Goal: Task Accomplishment & Management: Complete application form

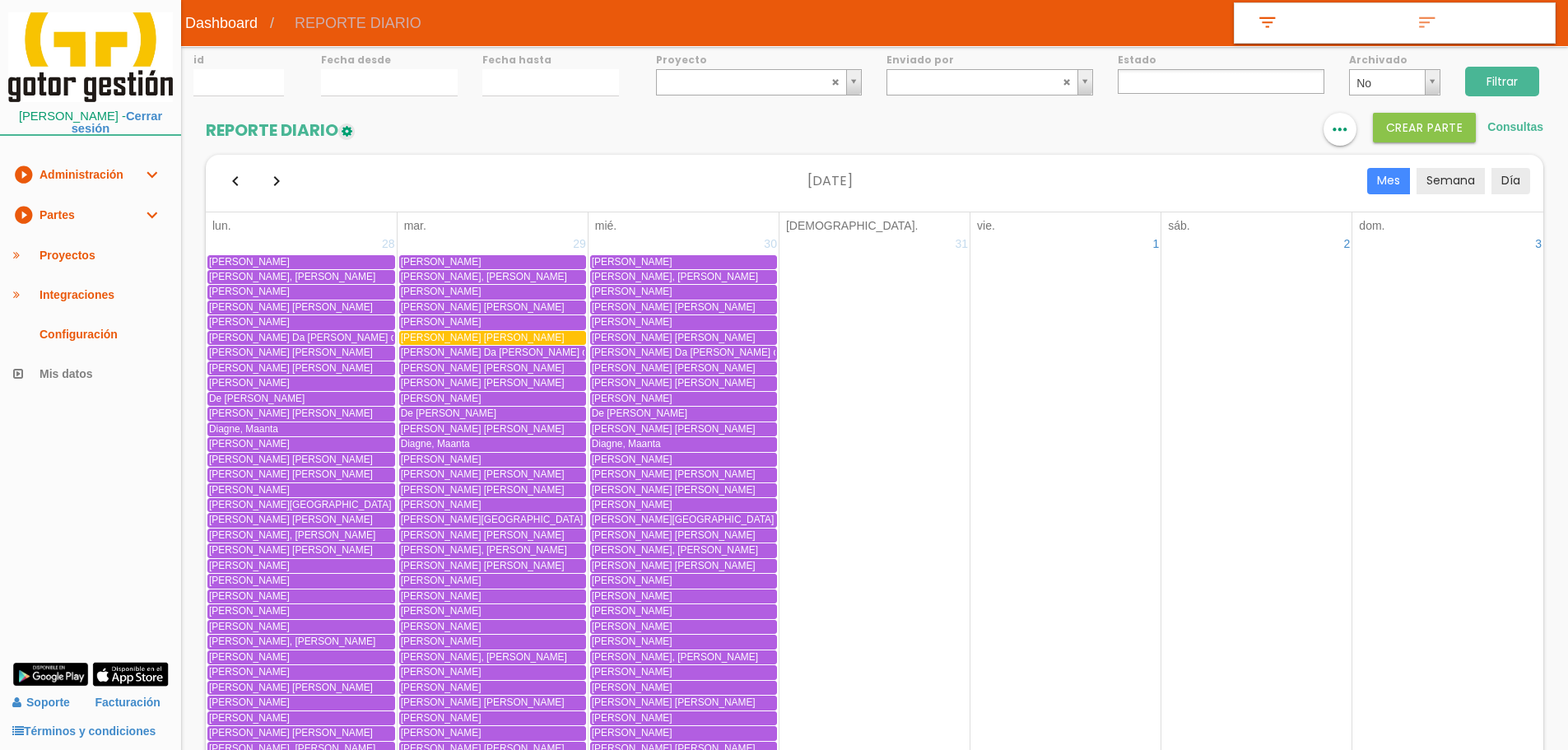
select select
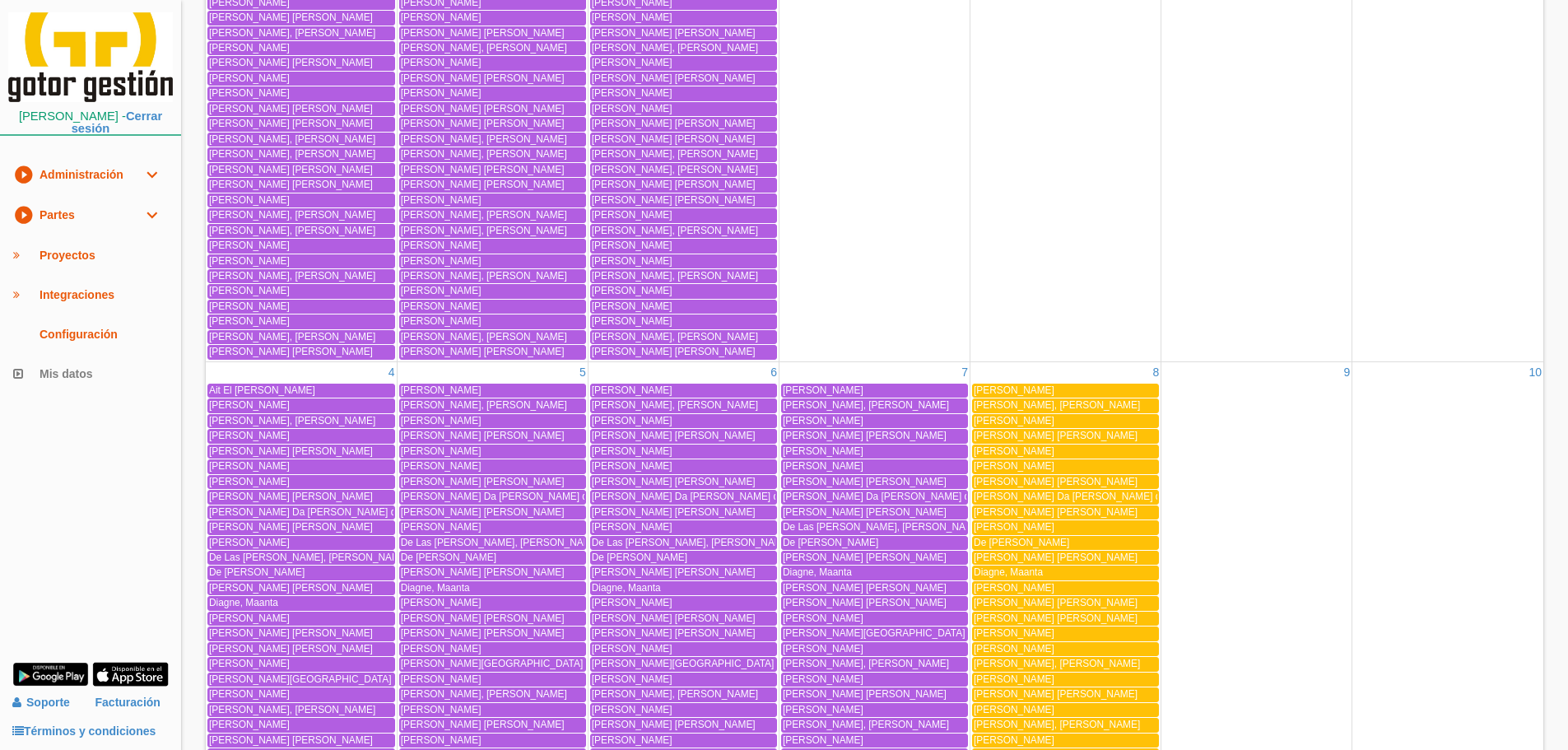
drag, startPoint x: 95, startPoint y: 212, endPoint x: 102, endPoint y: 264, distance: 52.5
click at [95, 212] on link "play_circle_filled Partes expand_more" at bounding box center [90, 215] width 181 height 40
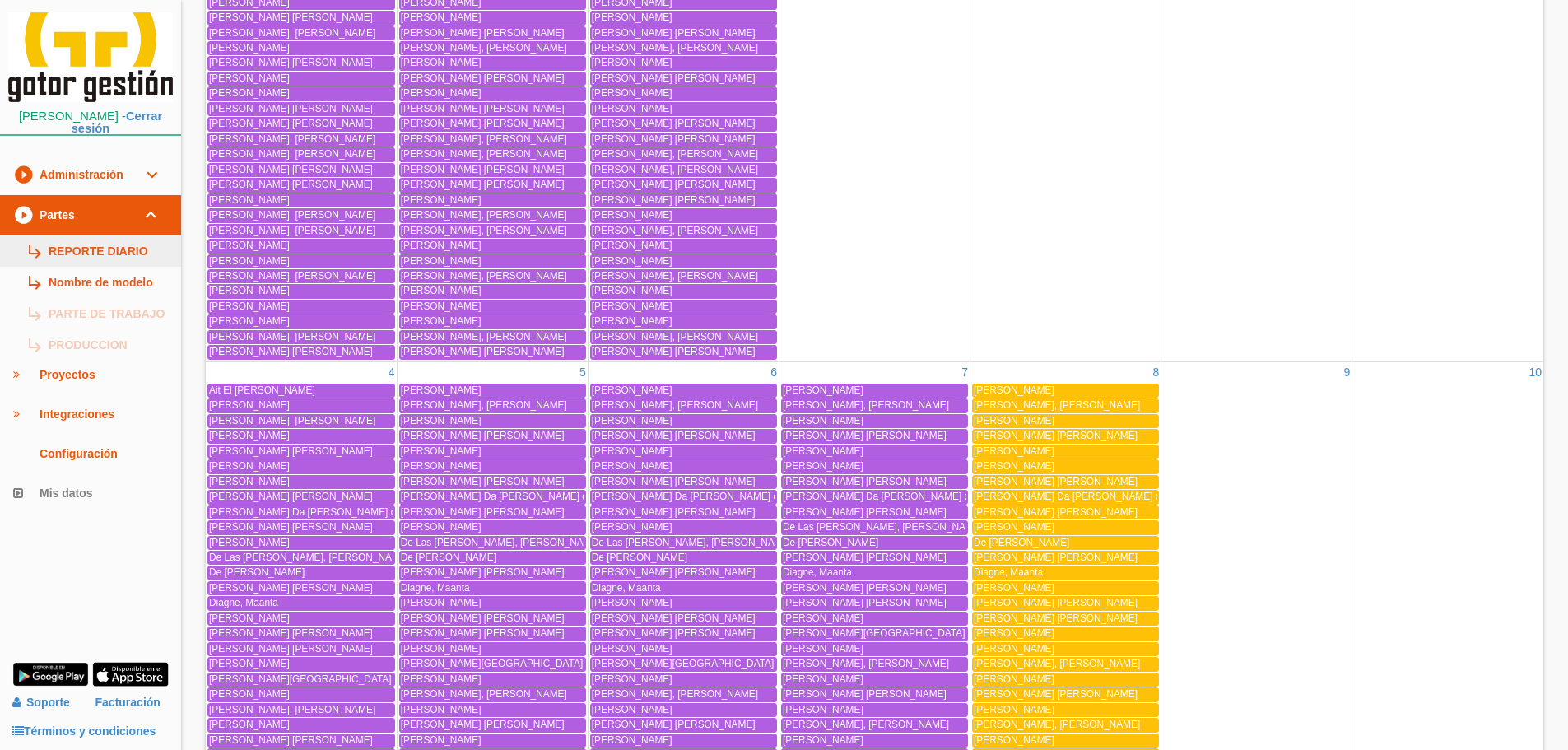
click at [103, 264] on link "subdirectory_arrow_right REPORTE DIARIO" at bounding box center [90, 251] width 181 height 31
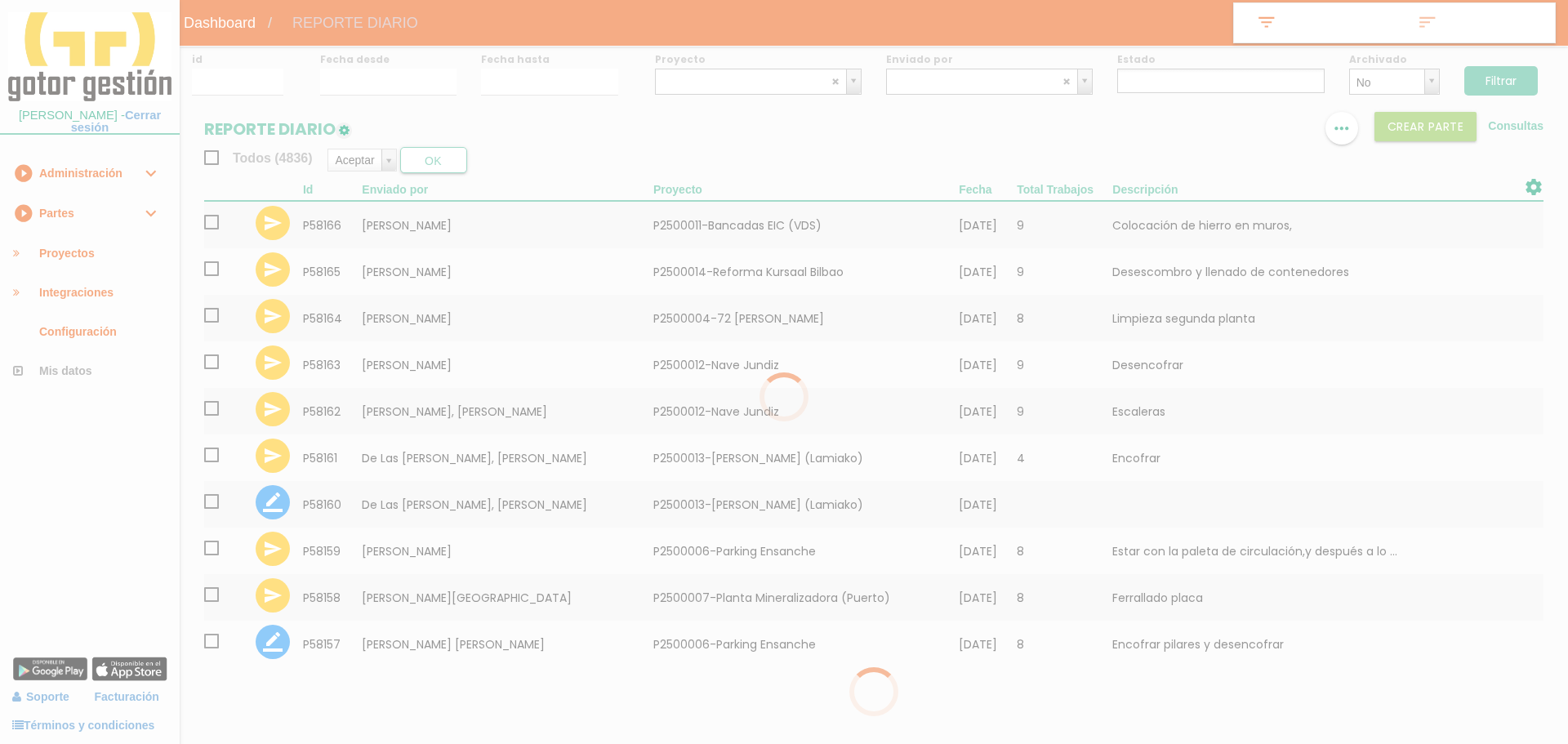
select select
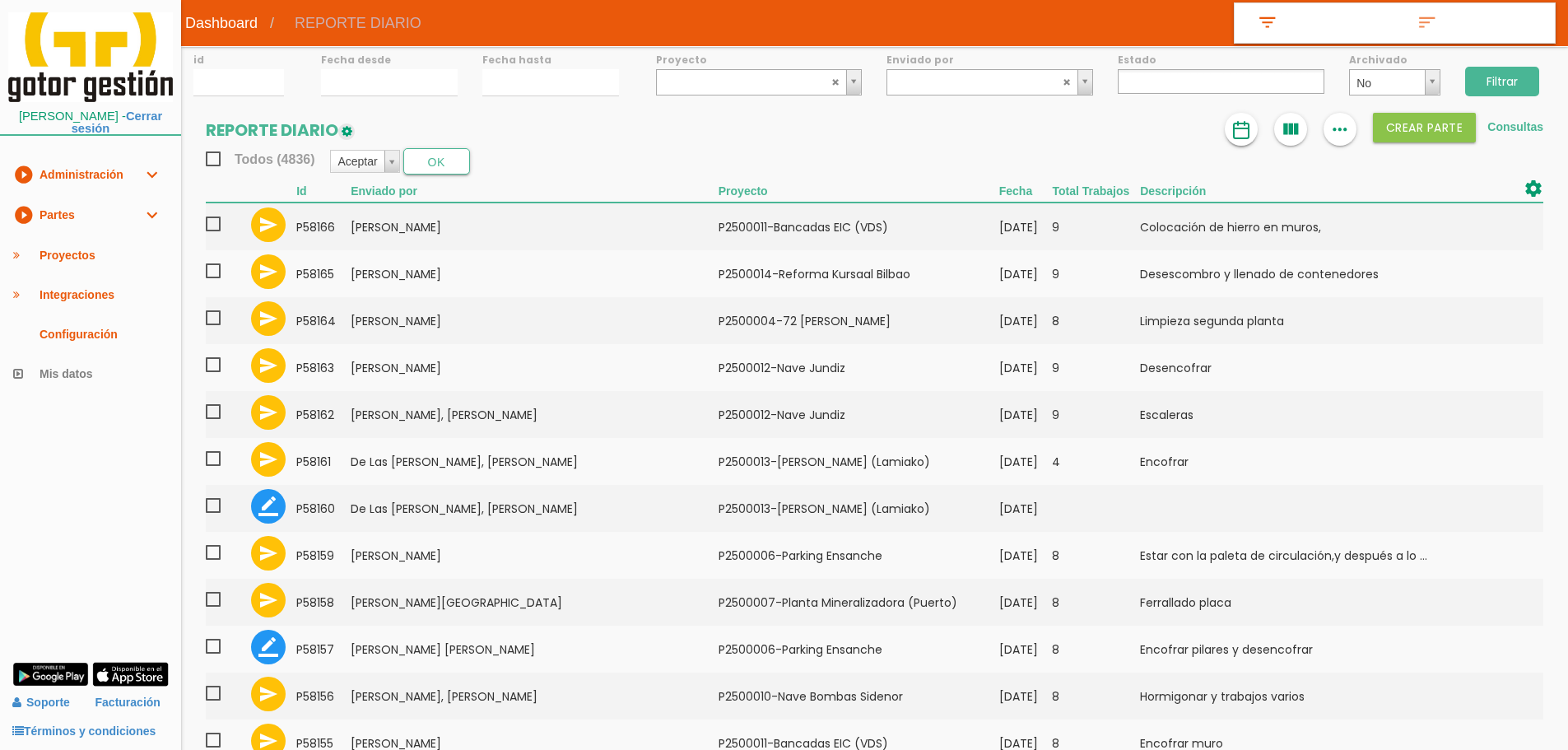
click at [1247, 130] on img at bounding box center [1241, 130] width 20 height 20
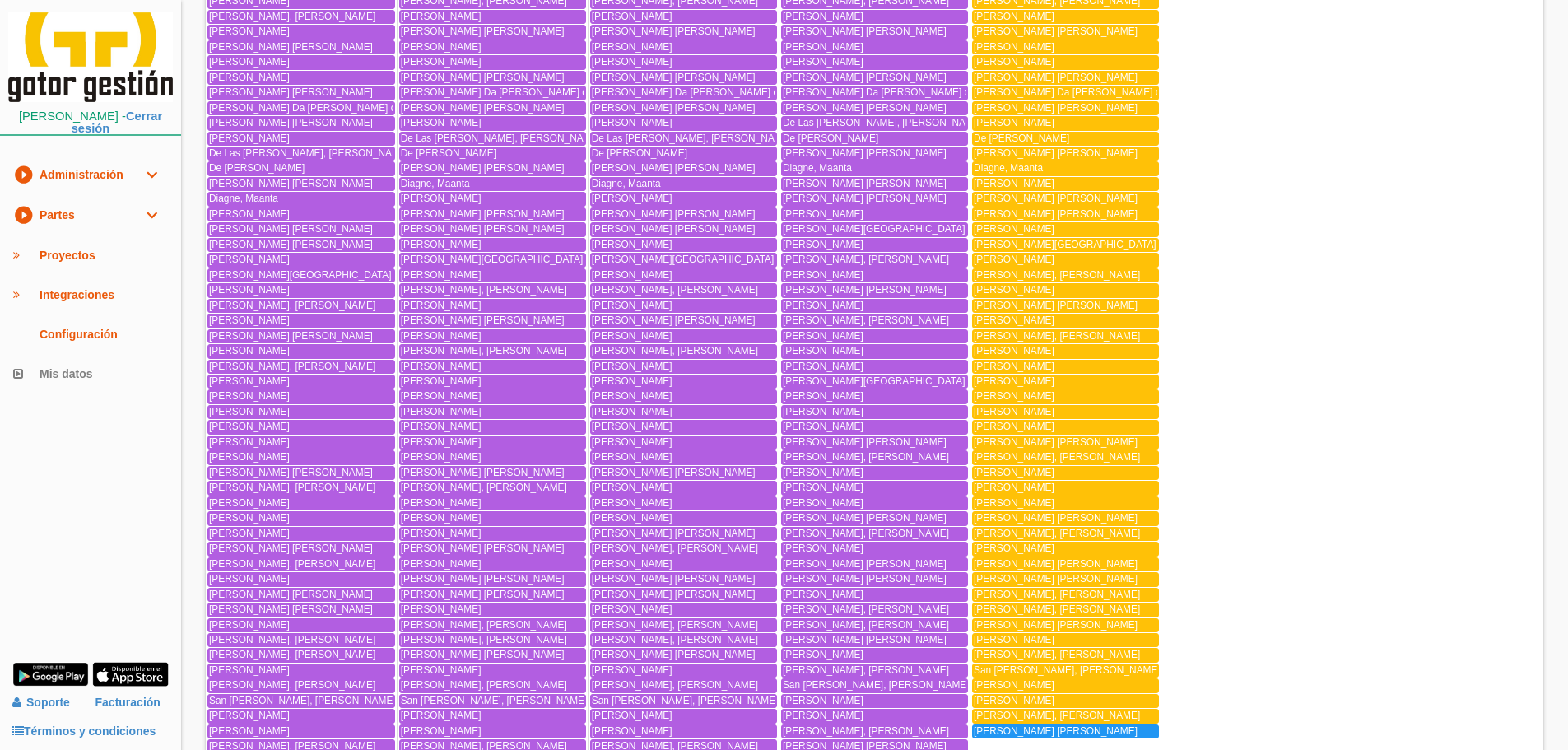
scroll to position [1147, 0]
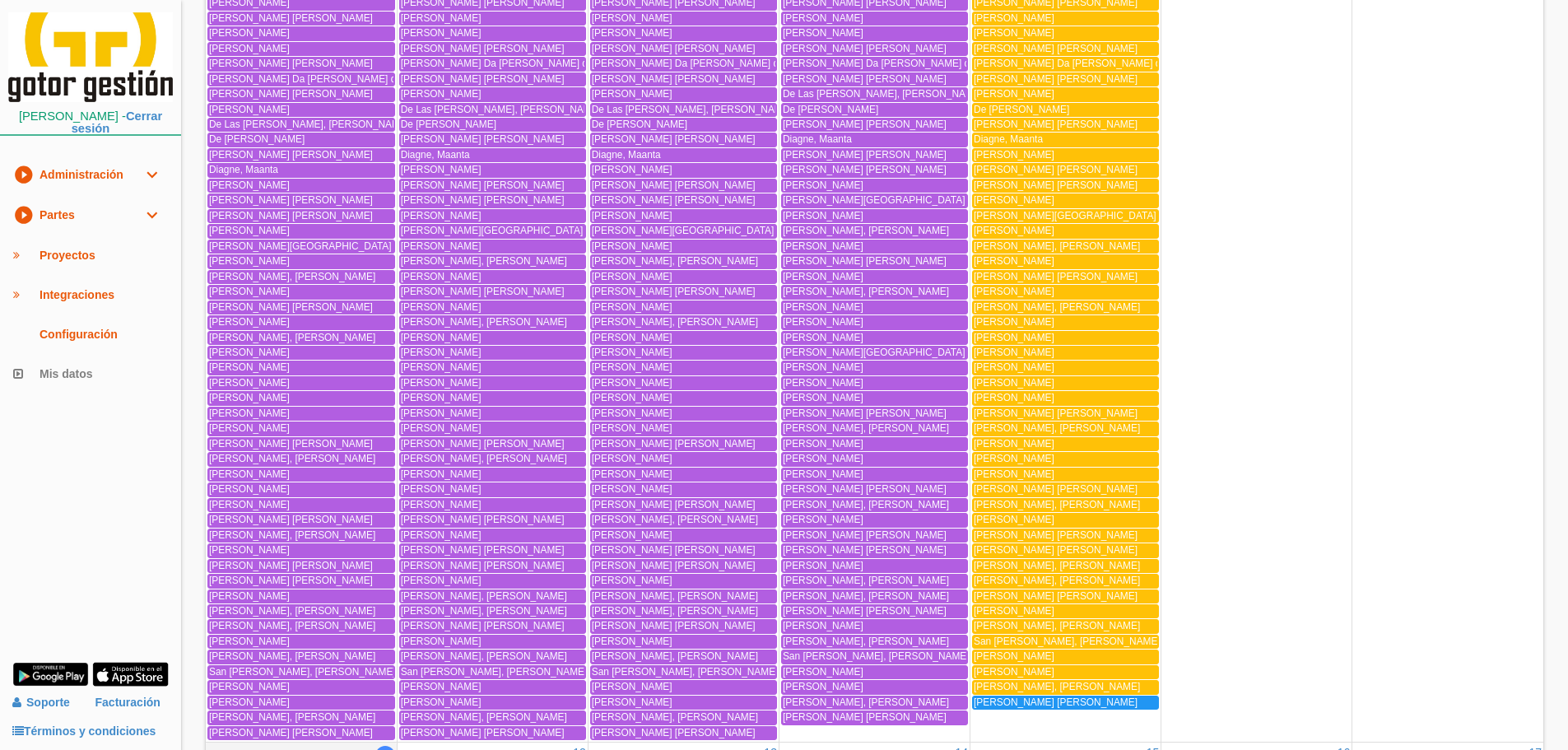
click at [1006, 703] on span "Villalba Sainz, Juan Manuel" at bounding box center [1056, 702] width 164 height 12
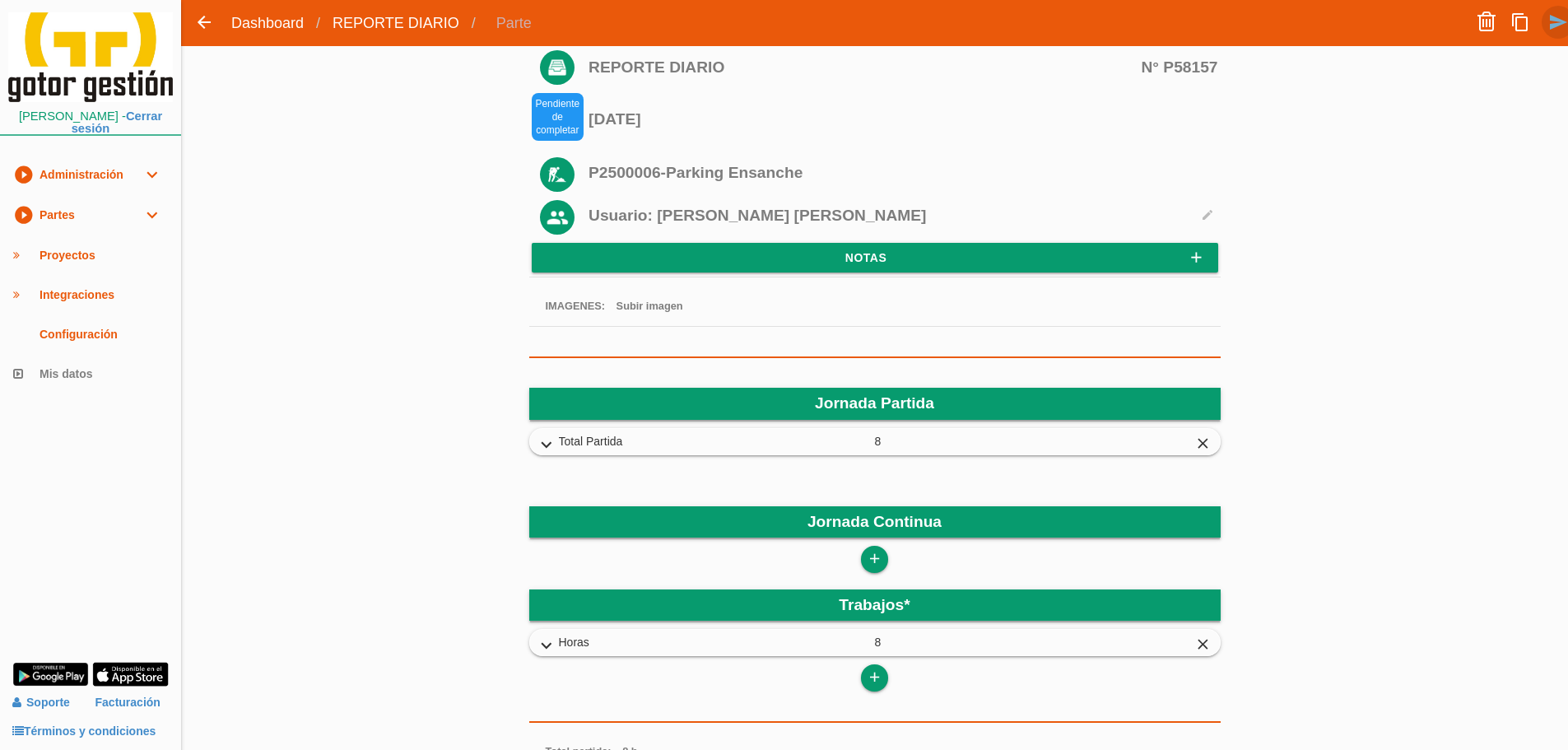
click at [1559, 25] on icon "send" at bounding box center [1558, 22] width 20 height 33
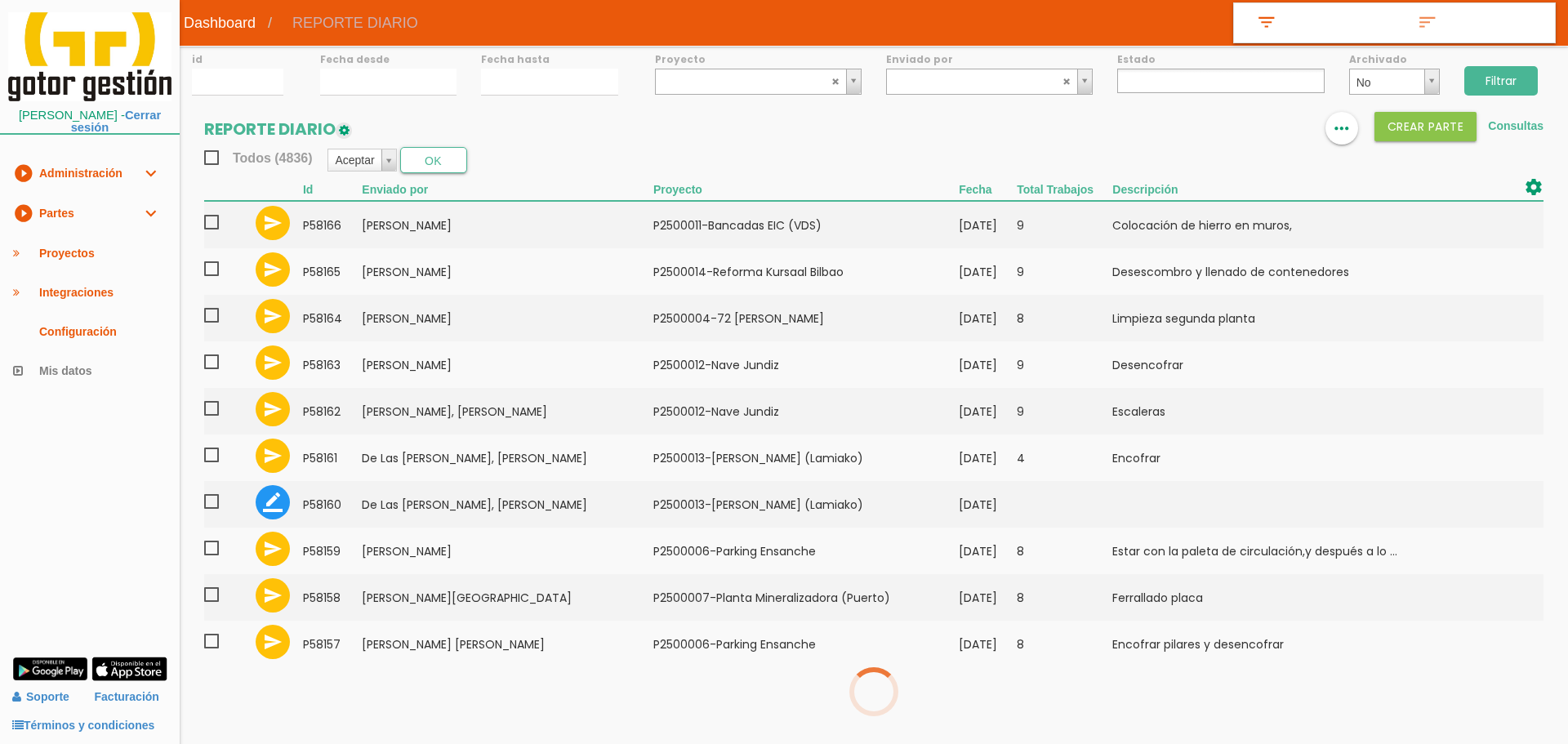
select select
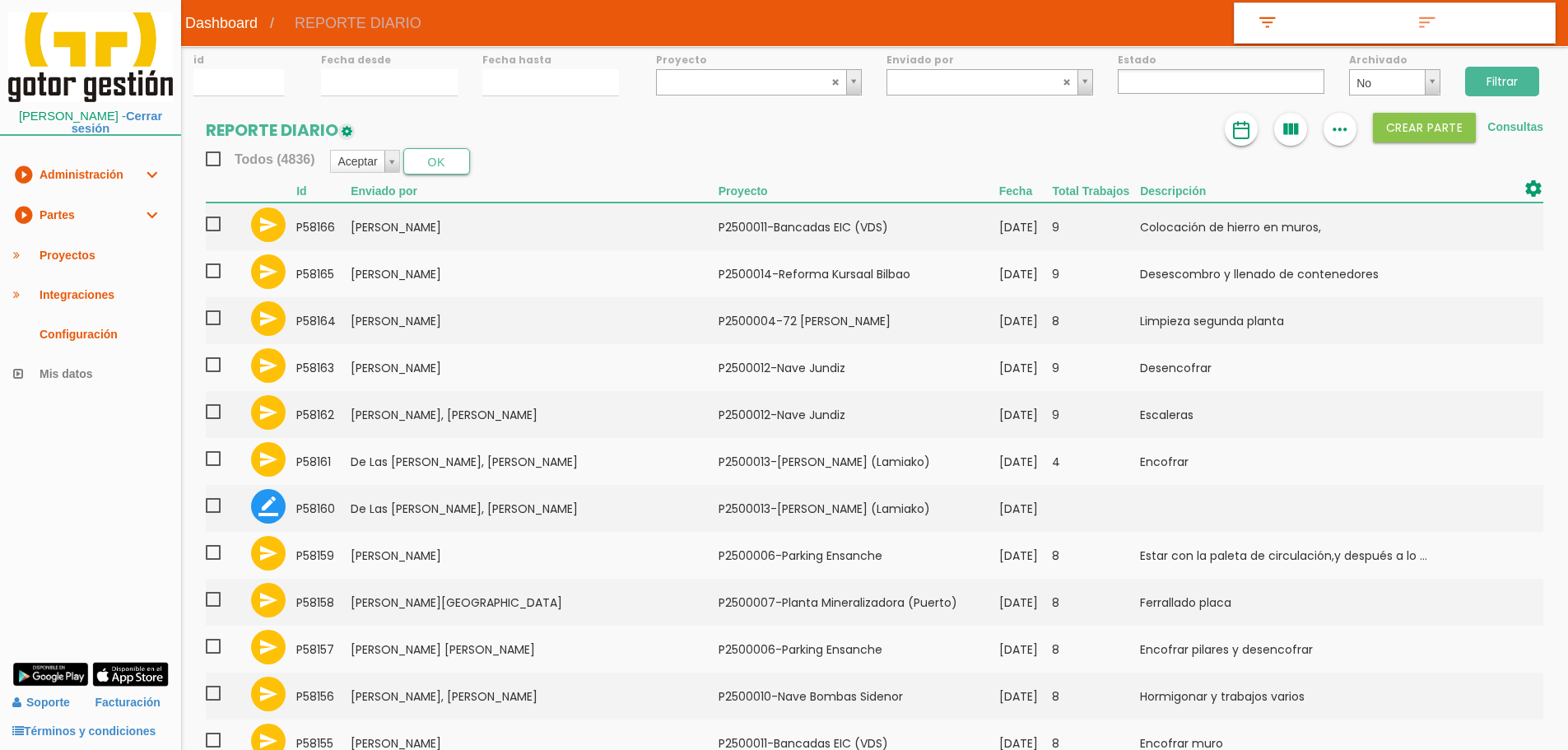
click at [1233, 131] on img at bounding box center [1241, 130] width 20 height 20
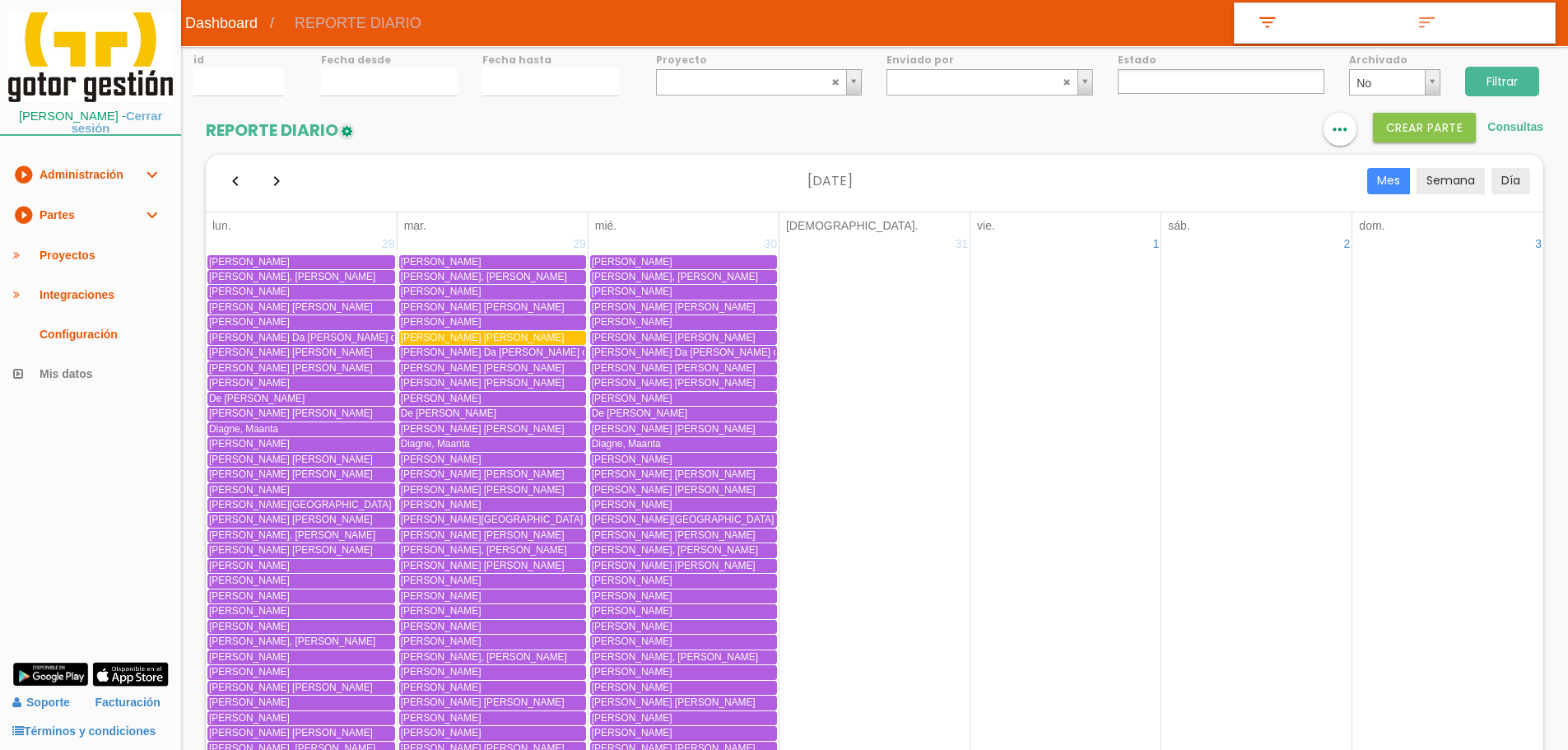
click at [96, 126] on link "Cerrar sesión" at bounding box center [116, 122] width 91 height 25
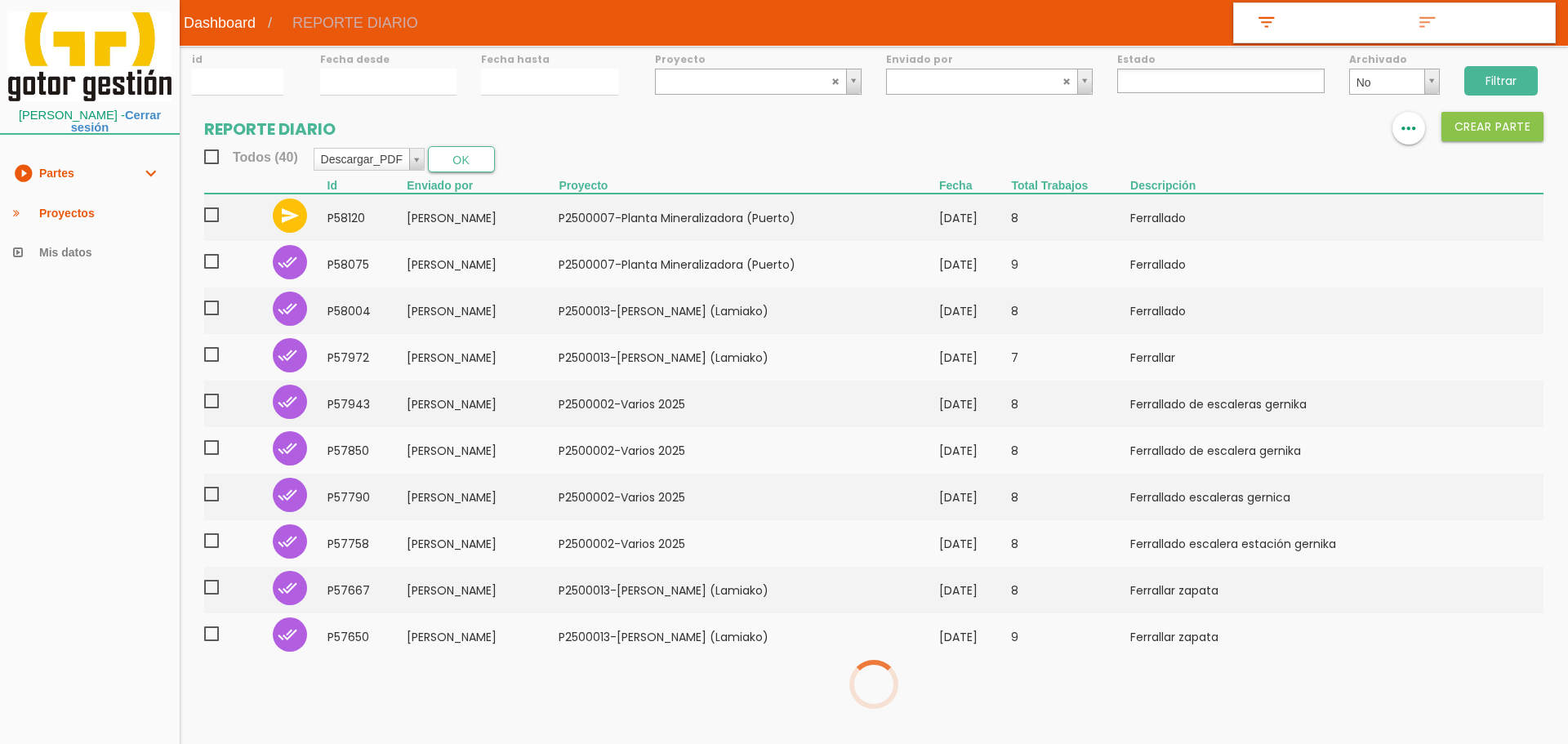
select select
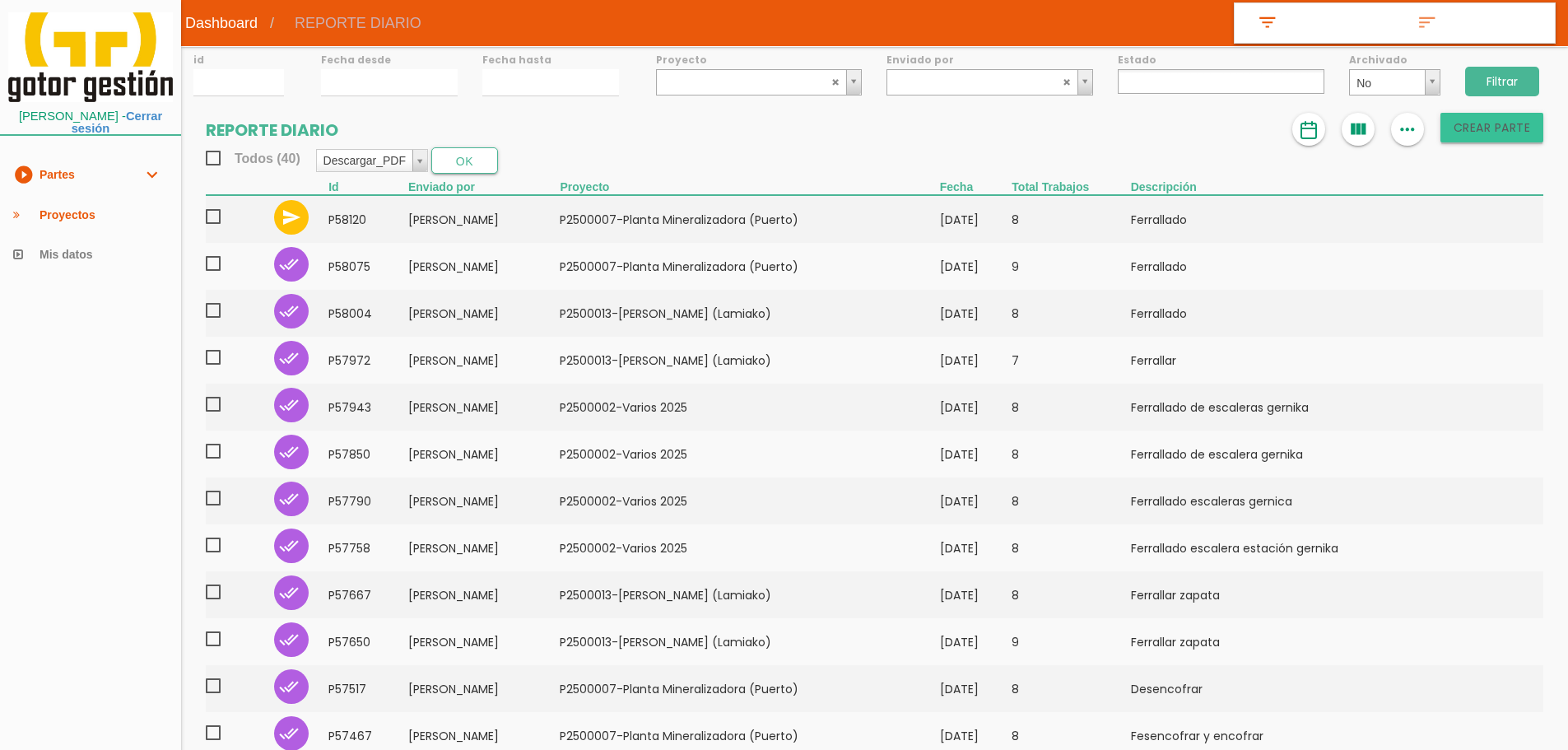
click at [1462, 142] on button "Crear PARTE" at bounding box center [1492, 127] width 104 height 29
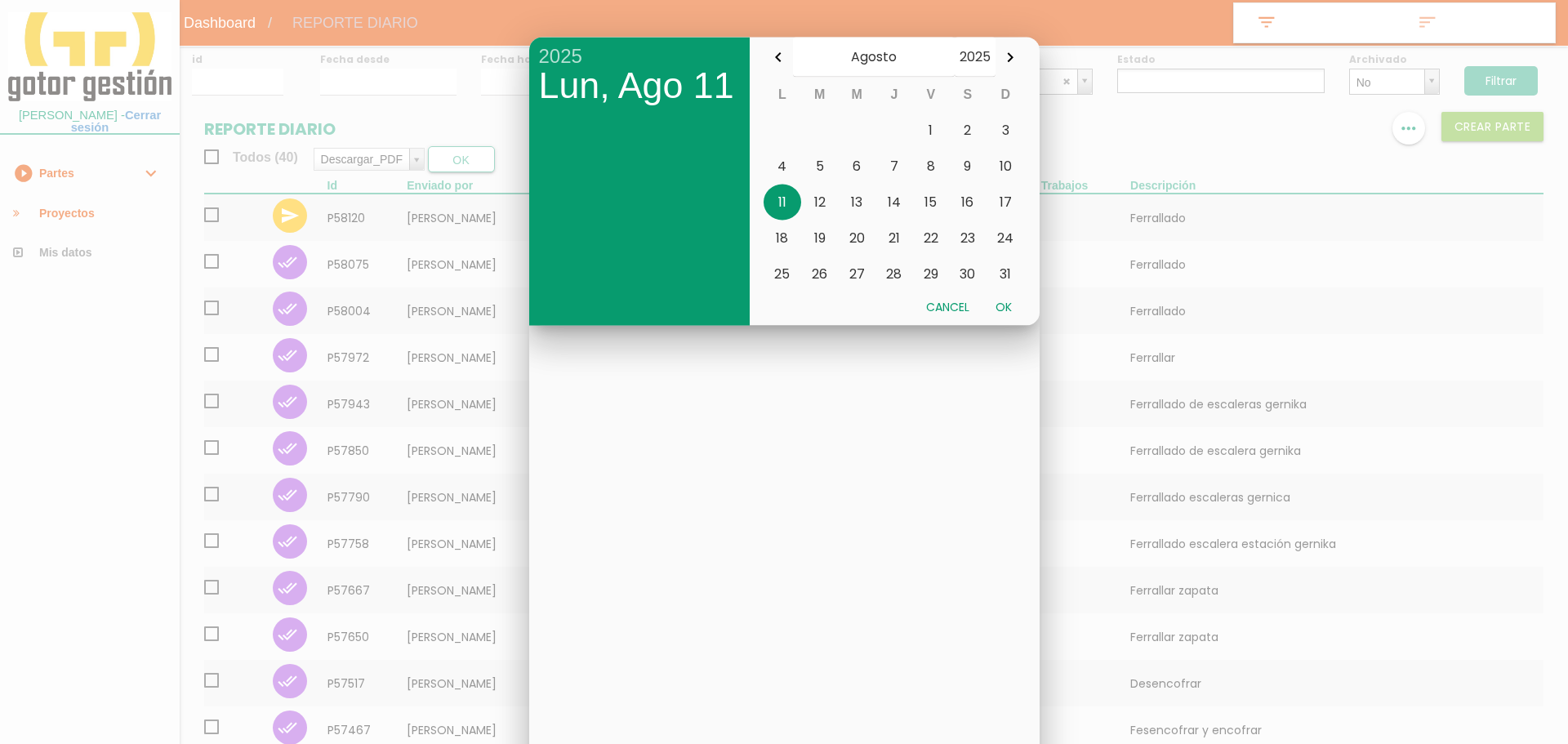
click at [1014, 313] on button "Ok" at bounding box center [1004, 306] width 43 height 29
type input "[DATE]"
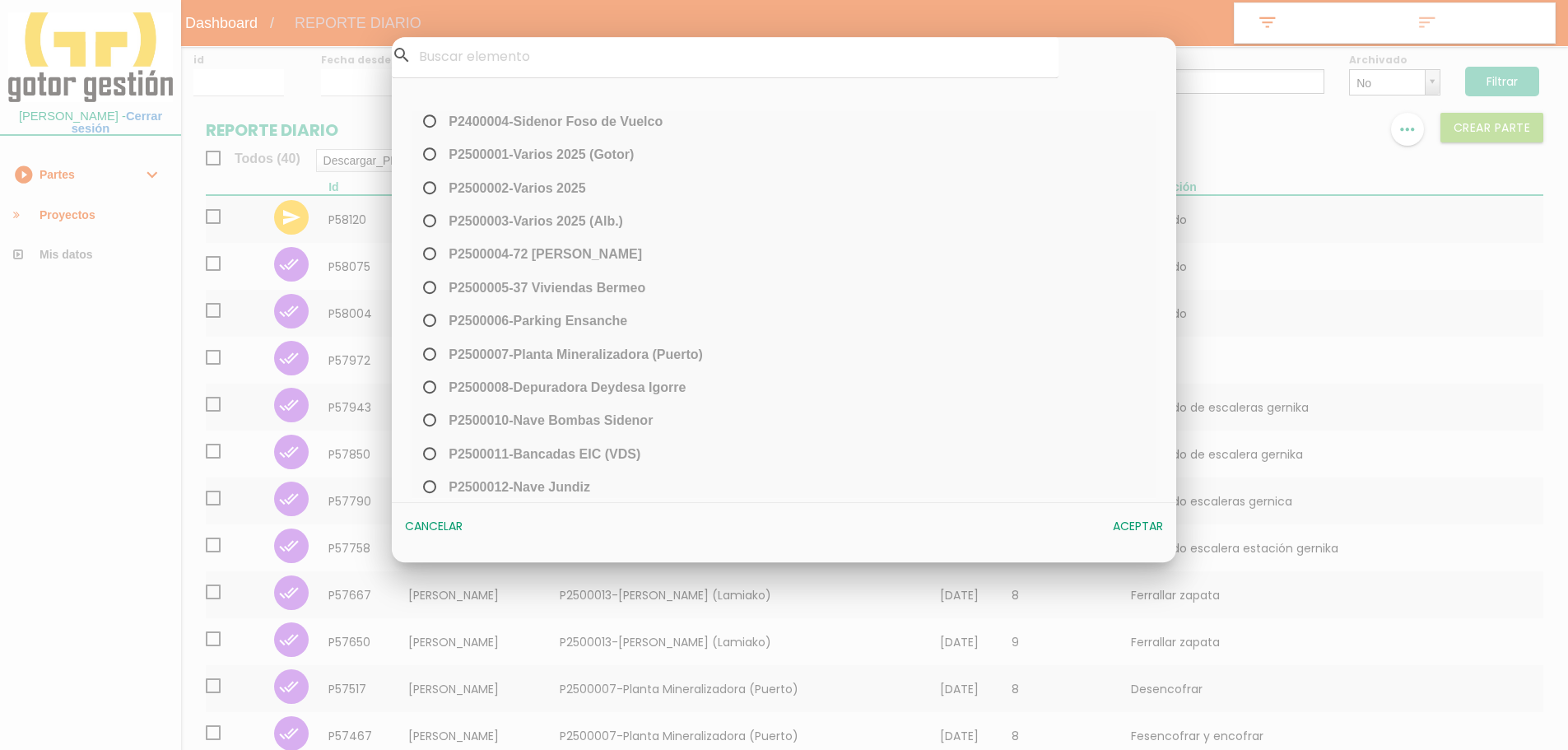
scroll to position [92, 0]
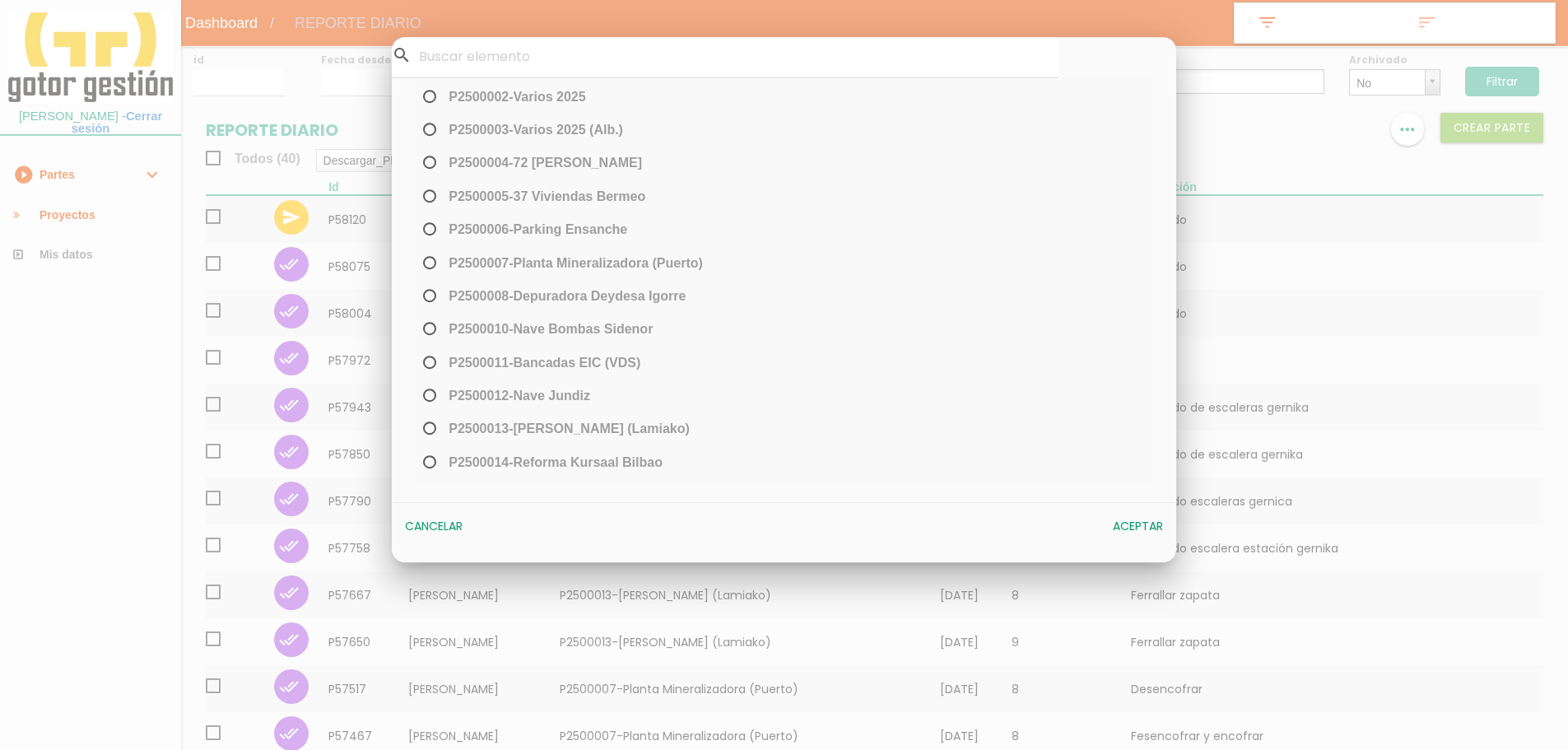
click at [613, 263] on span "﻿P2500007-Planta Mineralizadora ([GEOGRAPHIC_DATA])" at bounding box center [562, 263] width 283 height 21
click at [431, 263] on input "﻿P2500007-Planta Mineralizadora ([GEOGRAPHIC_DATA])" at bounding box center [425, 269] width 11 height 26
radio input "true"
click at [1147, 522] on button "Aceptar" at bounding box center [1138, 526] width 66 height 29
select select "89"
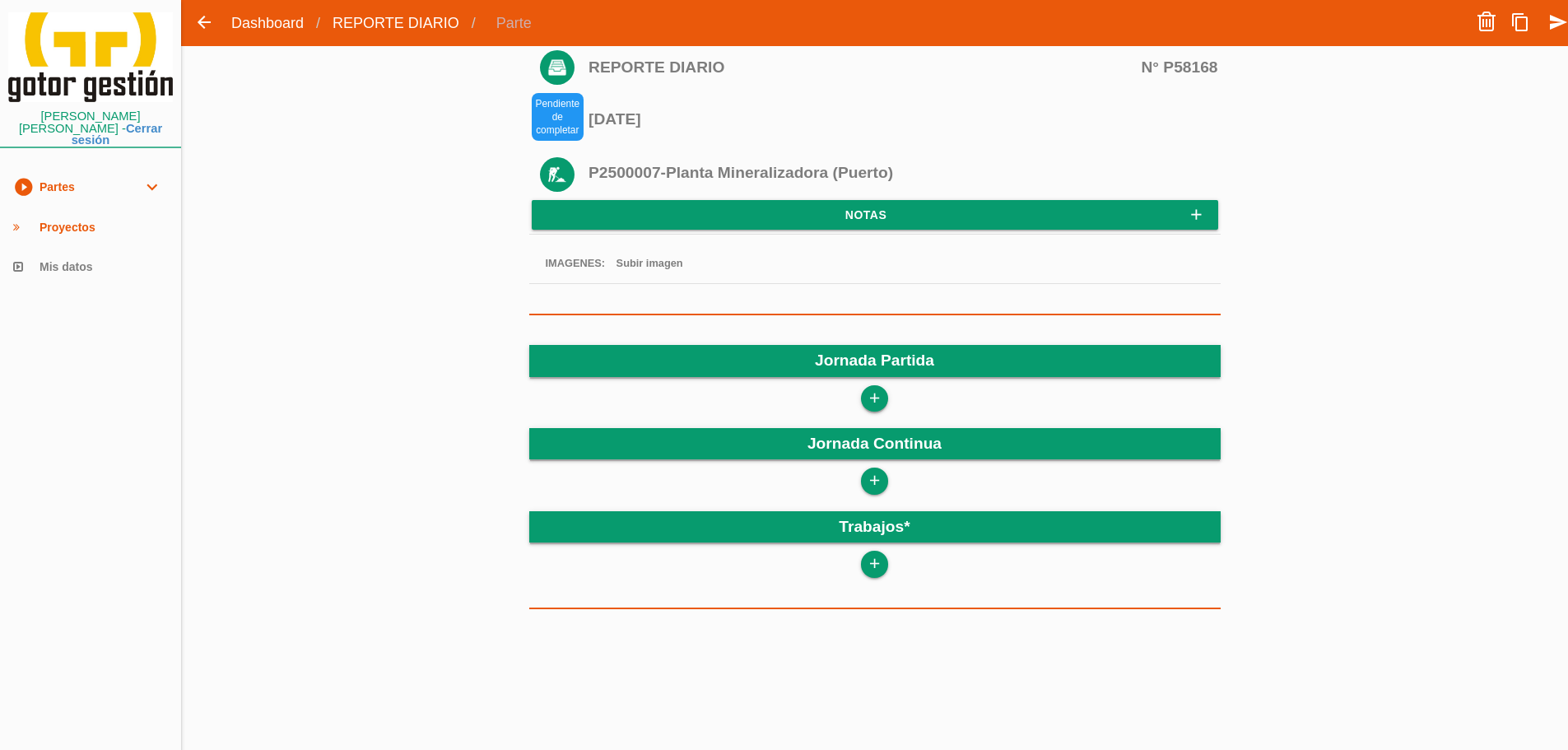
click at [886, 395] on link "add" at bounding box center [873, 397] width 26 height 26
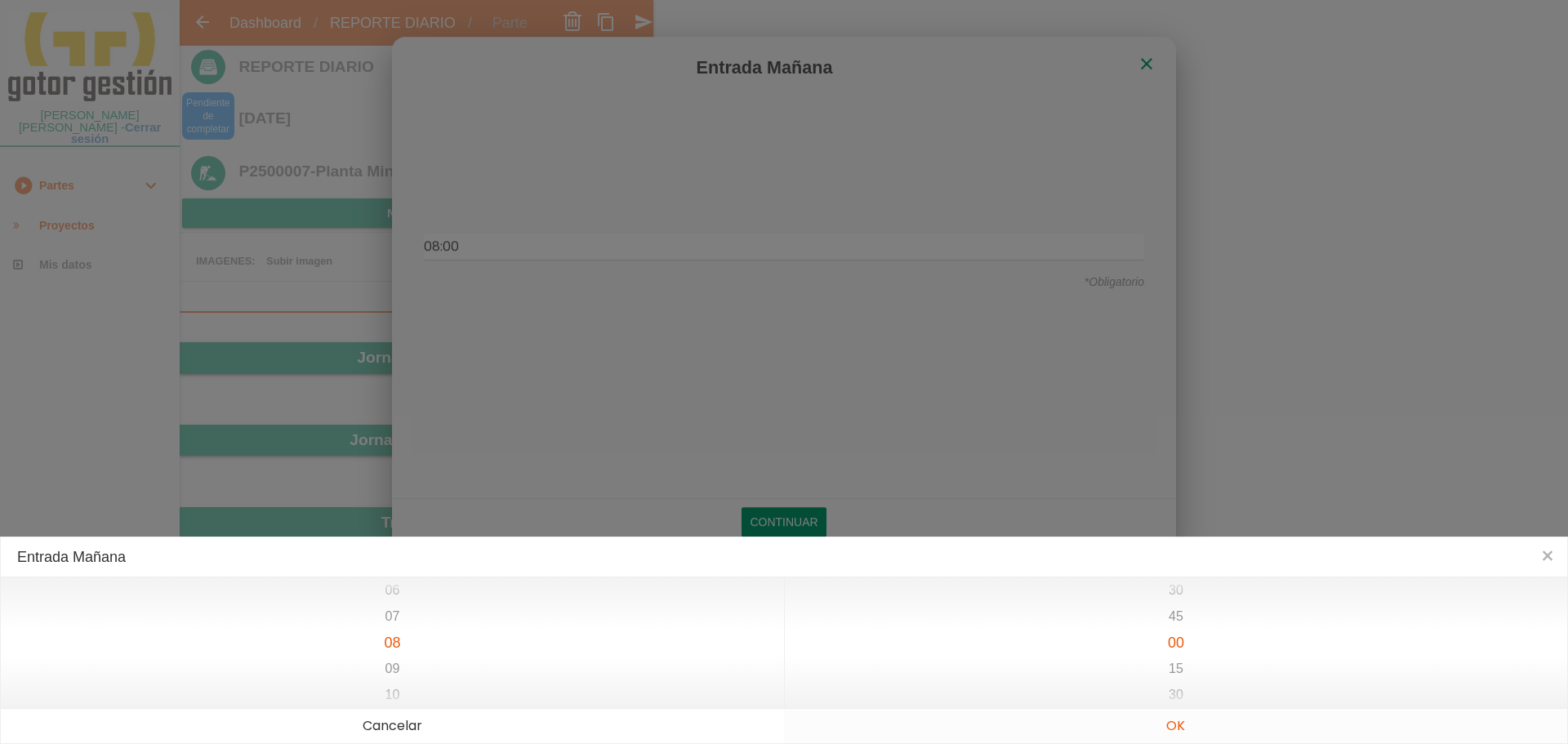
click at [1170, 721] on button "OK" at bounding box center [1176, 725] width 783 height 34
click at [398, 654] on div "15 16 17 18 19 20 21" at bounding box center [392, 642] width 783 height 131
click at [1181, 722] on button "OK" at bounding box center [1176, 725] width 783 height 34
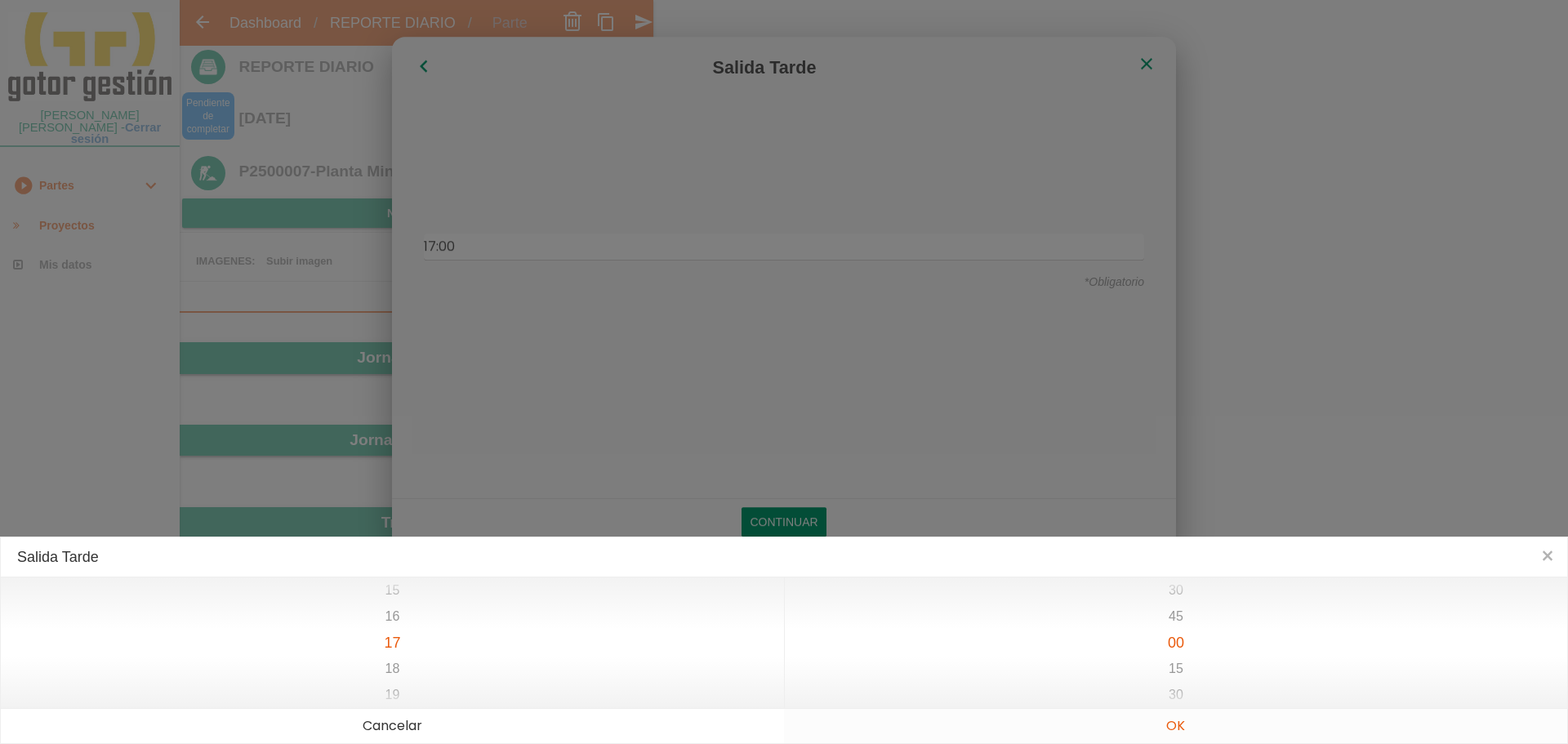
type input "08:00"
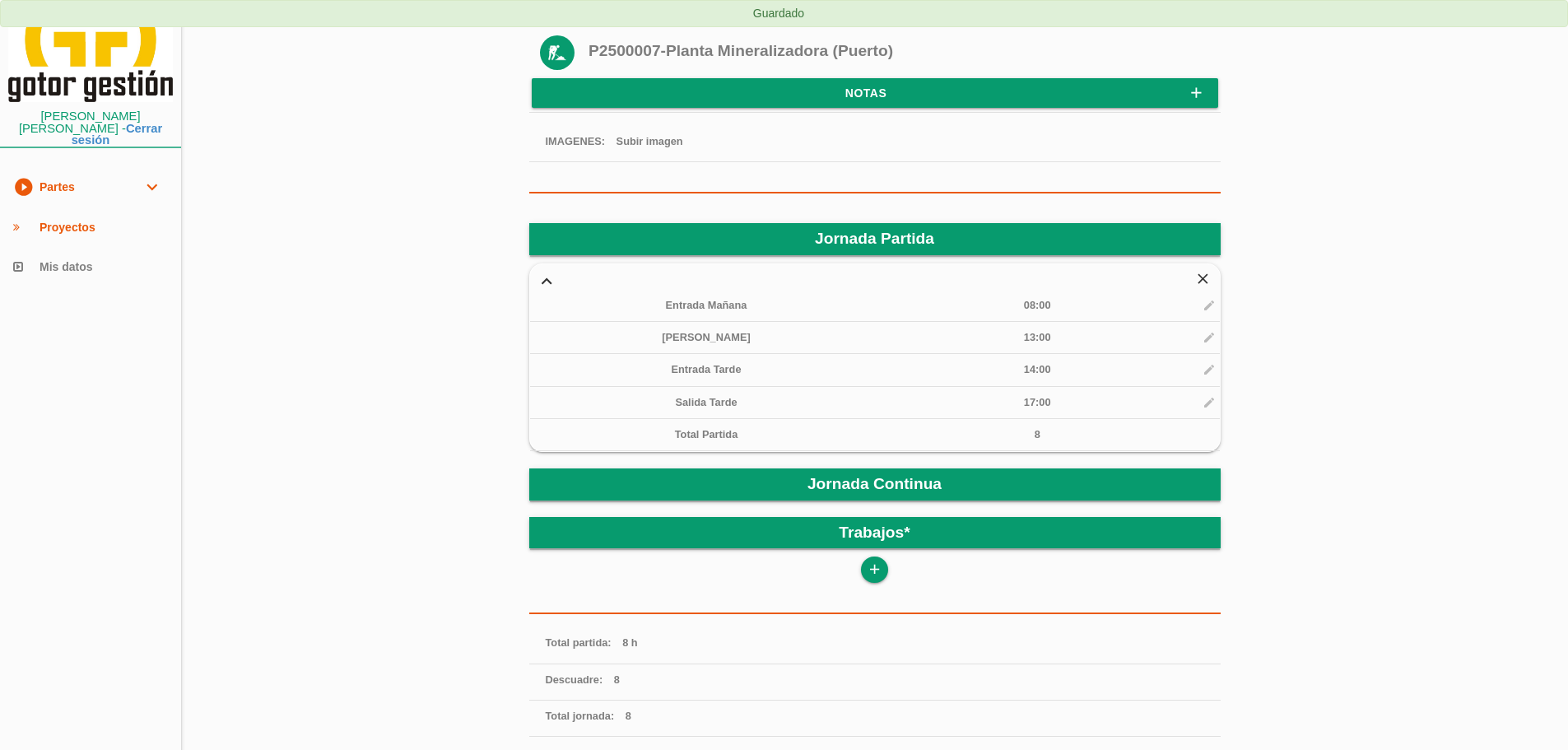
scroll to position [164, 0]
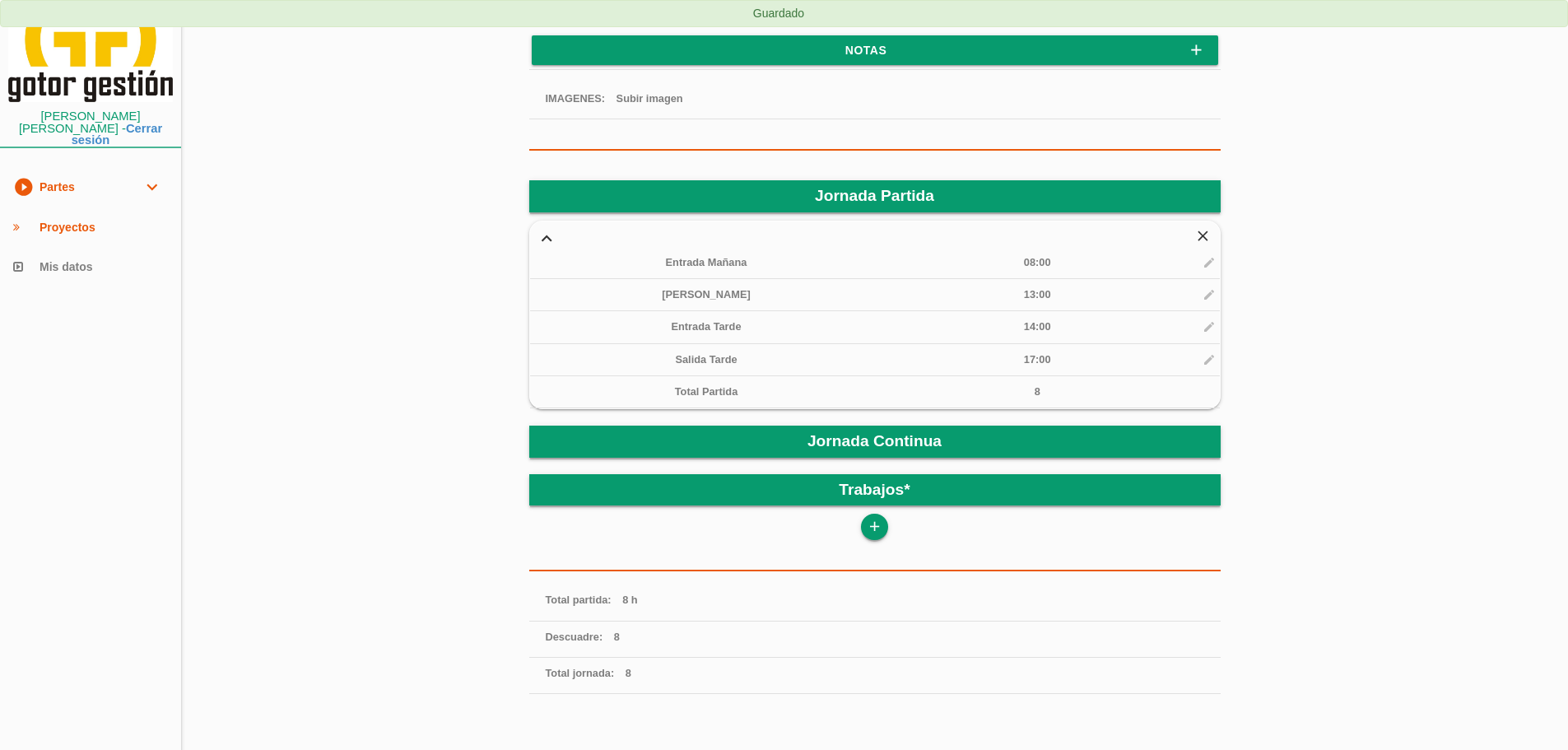
click at [873, 523] on icon "add" at bounding box center [874, 526] width 16 height 26
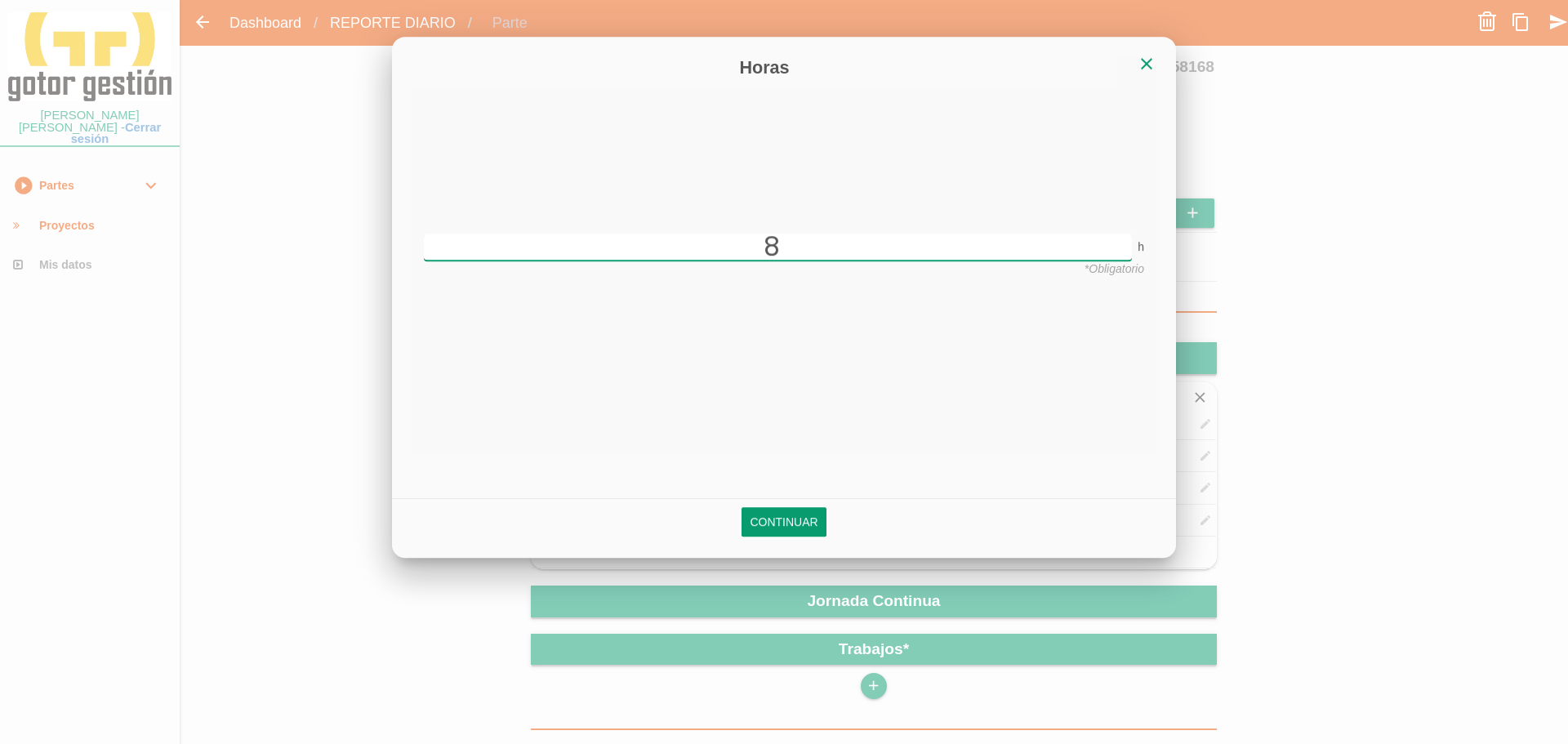
type input "8"
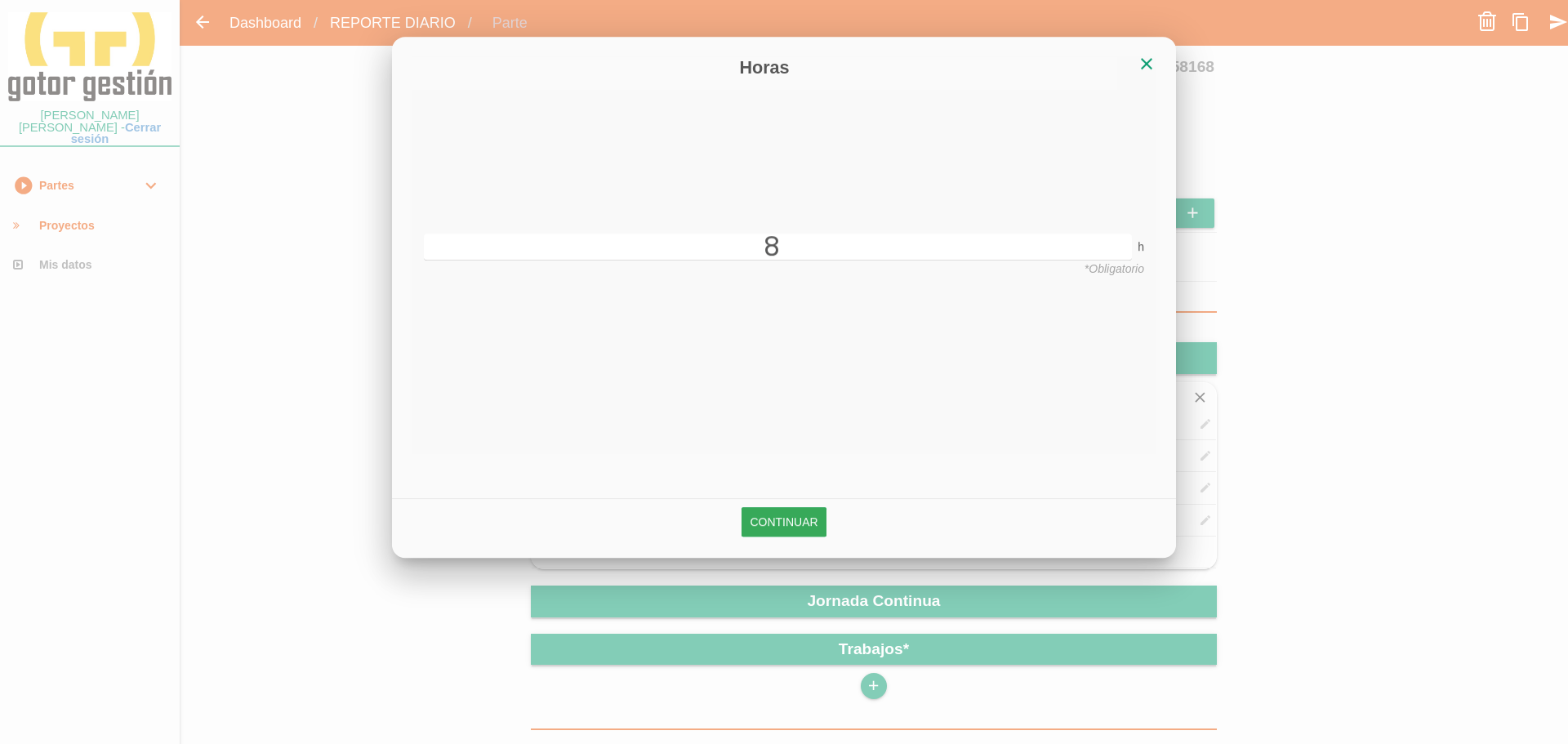
click at [816, 519] on link "Continuar" at bounding box center [783, 522] width 84 height 29
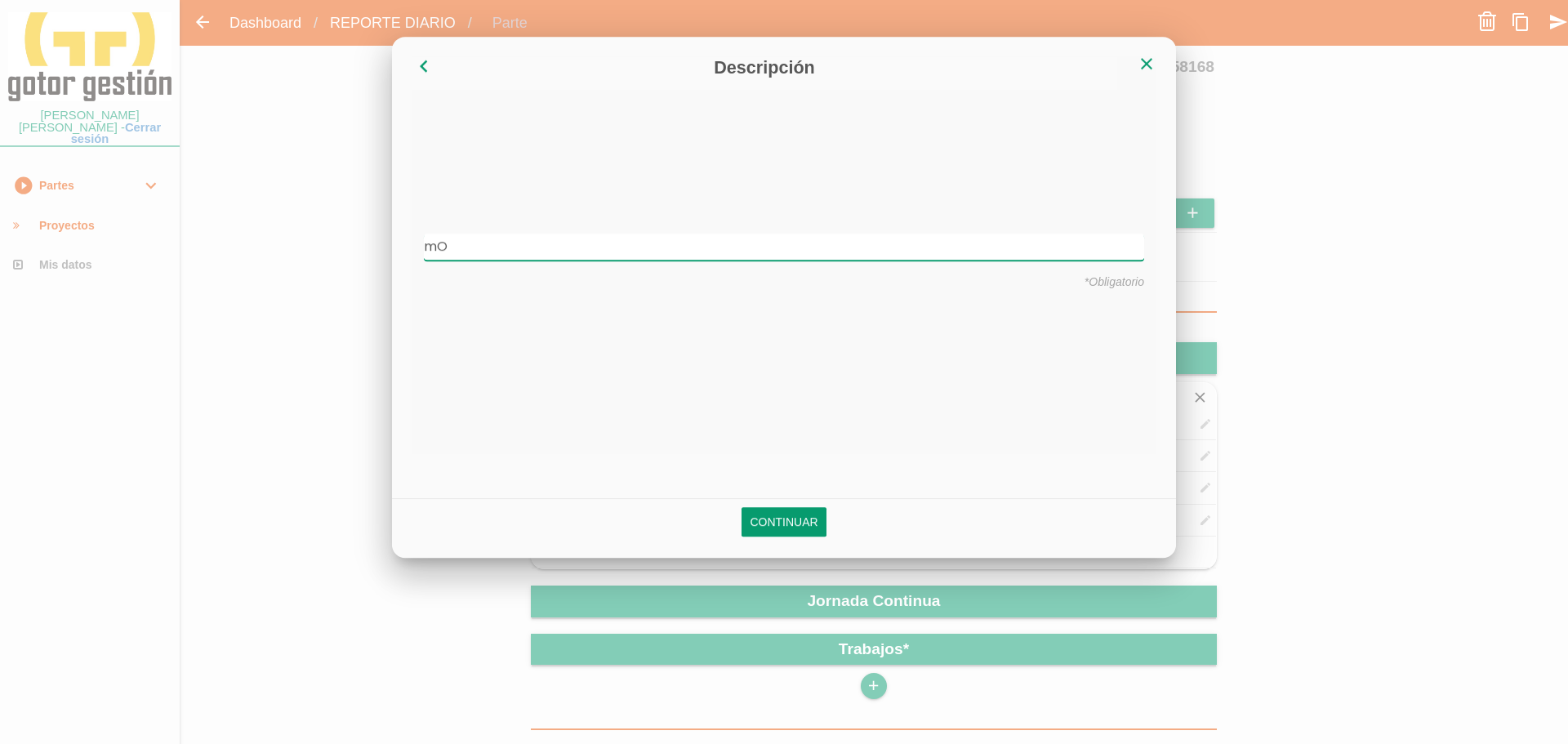
type input "m"
type input "Montar hierro losa"
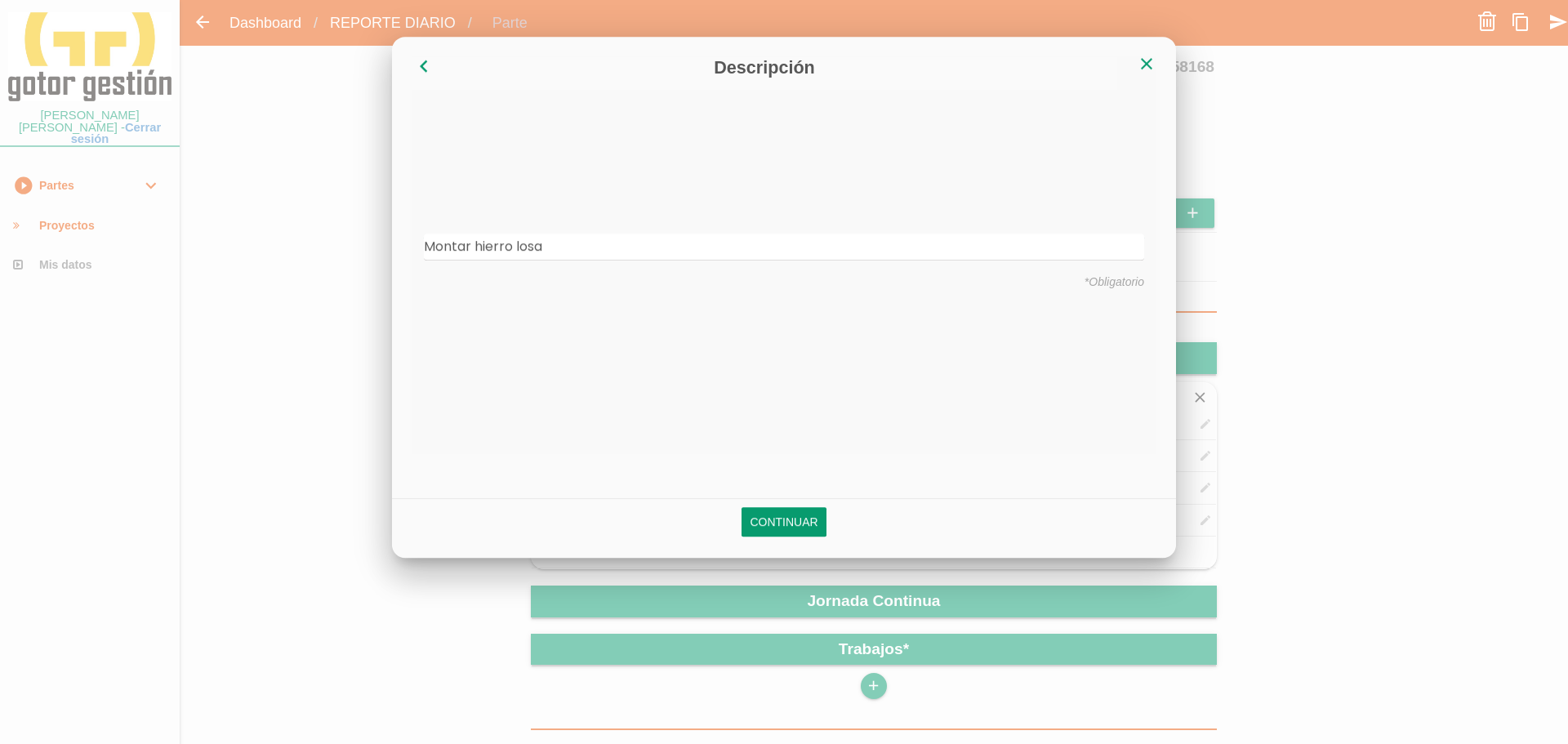
click at [816, 519] on link "Continuar" at bounding box center [783, 522] width 84 height 29
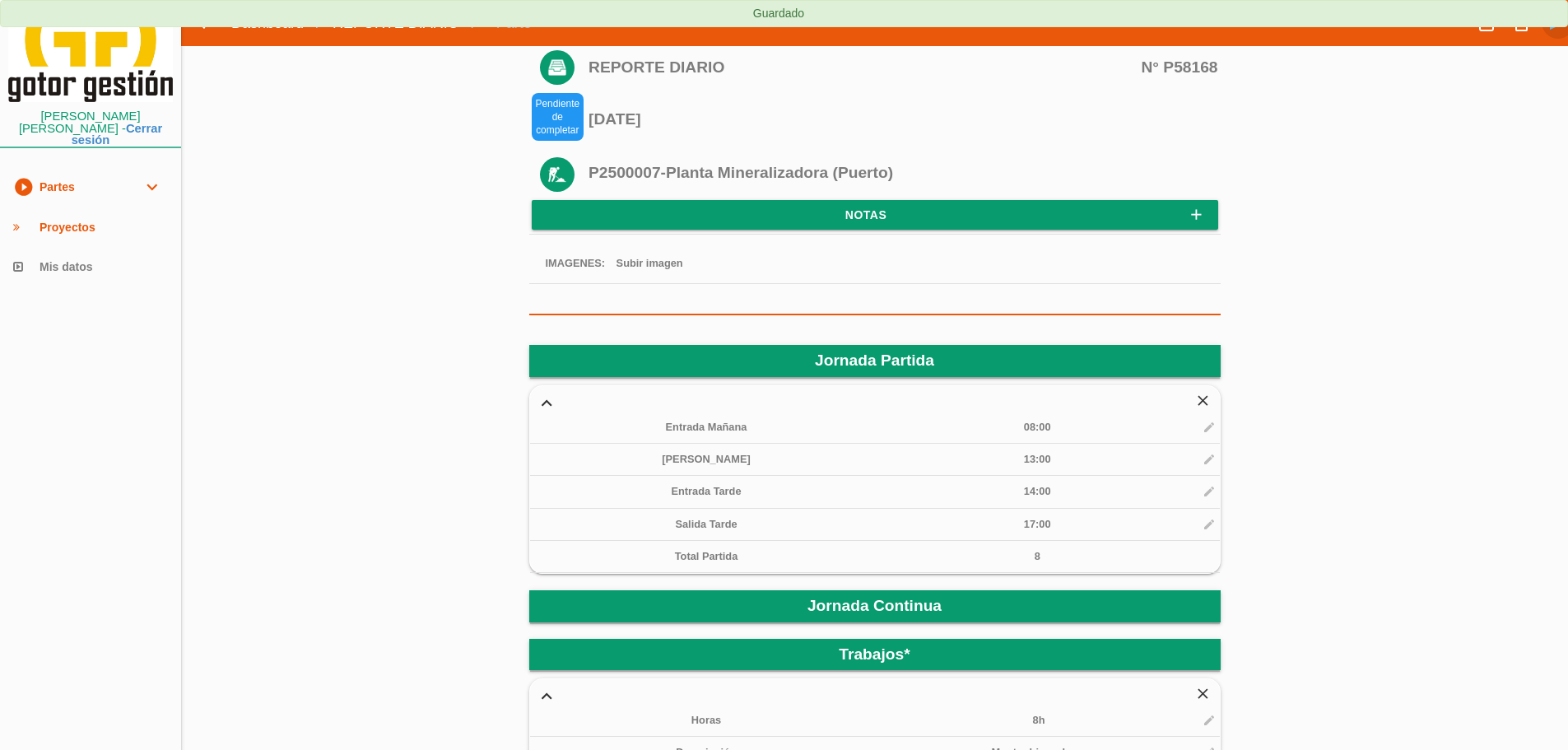
click at [1551, 28] on icon "send" at bounding box center [1558, 22] width 20 height 33
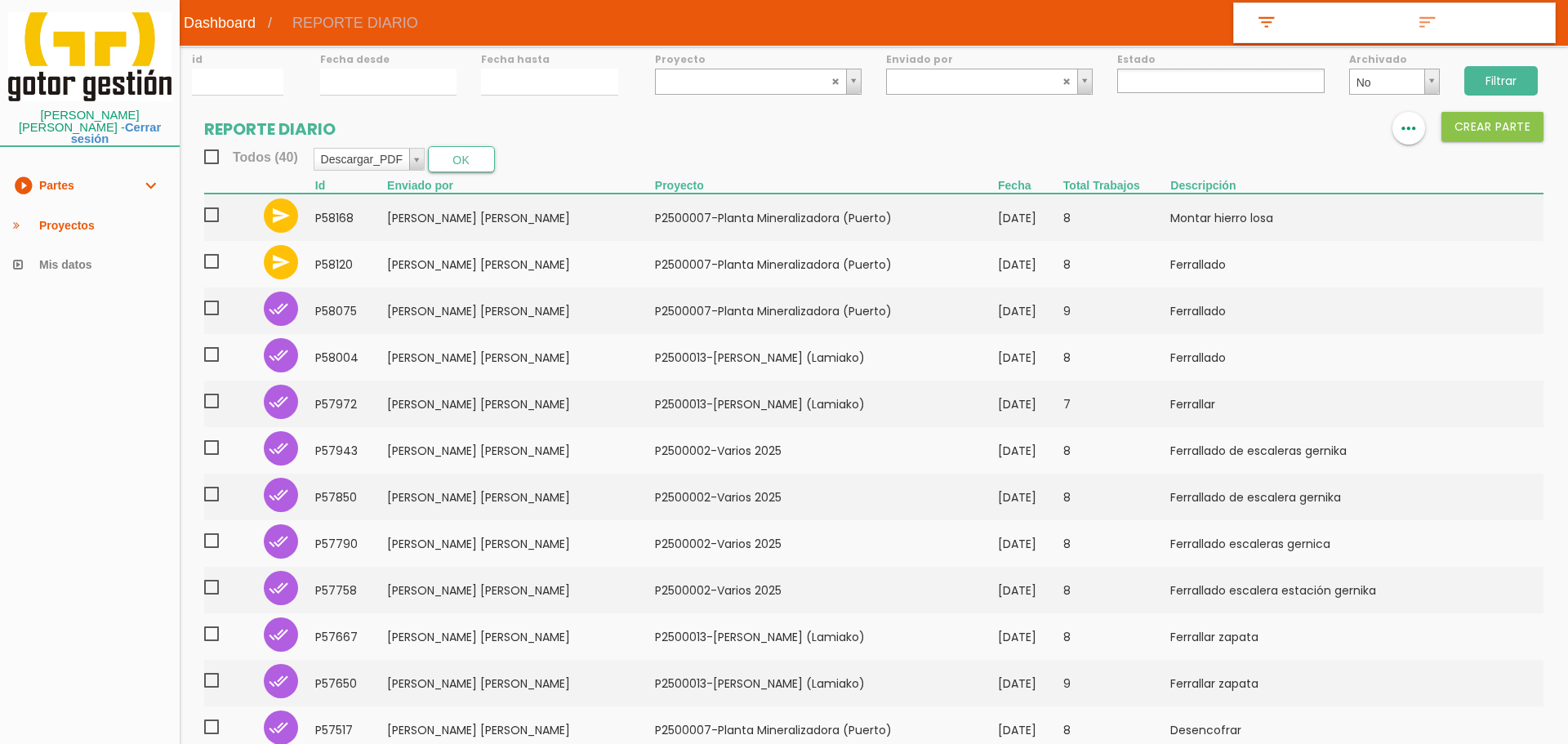
select select
click at [76, 127] on link "Cerrar sesión" at bounding box center [115, 134] width 90 height 25
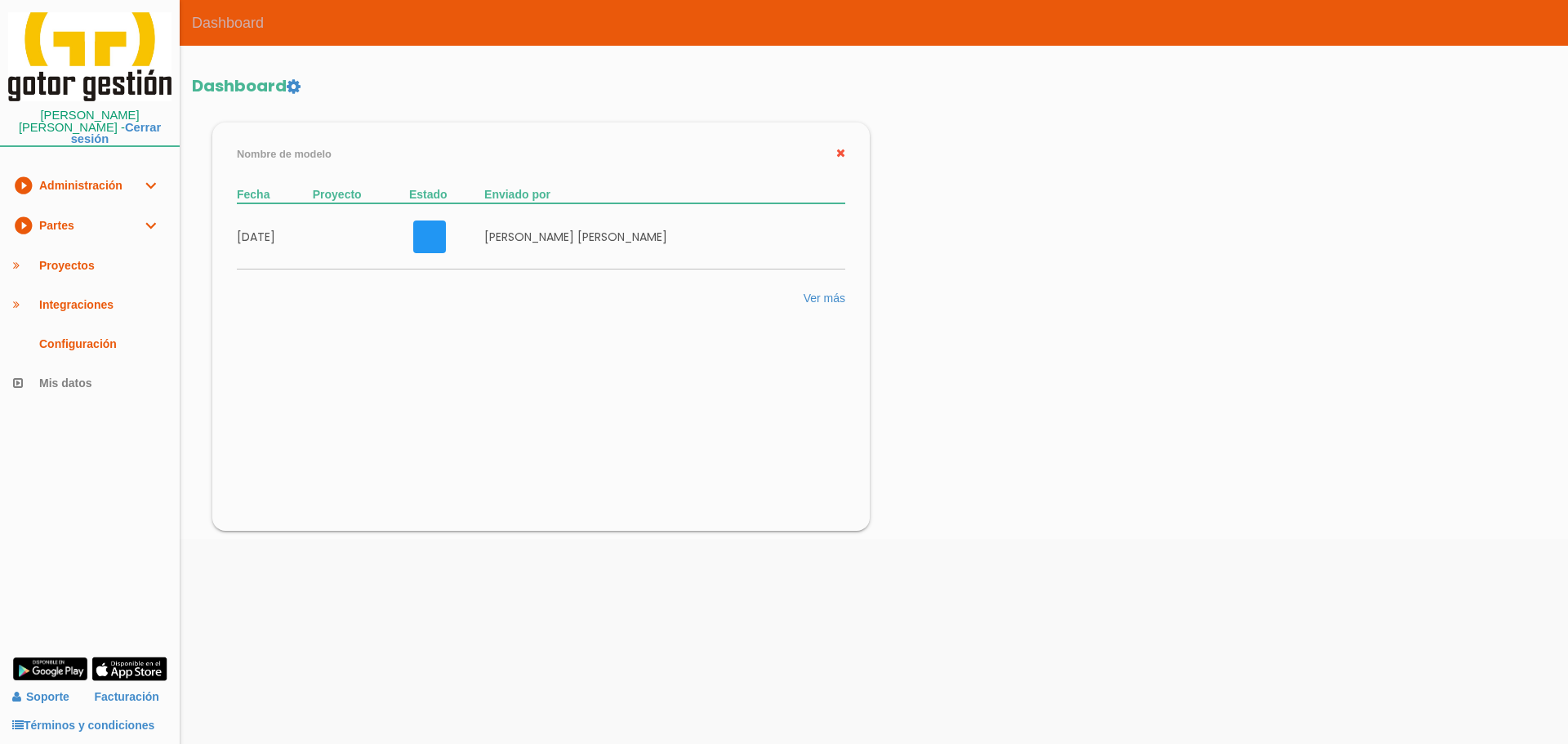
click at [102, 226] on link "play_circle_filled Partes expand_more" at bounding box center [89, 225] width 179 height 40
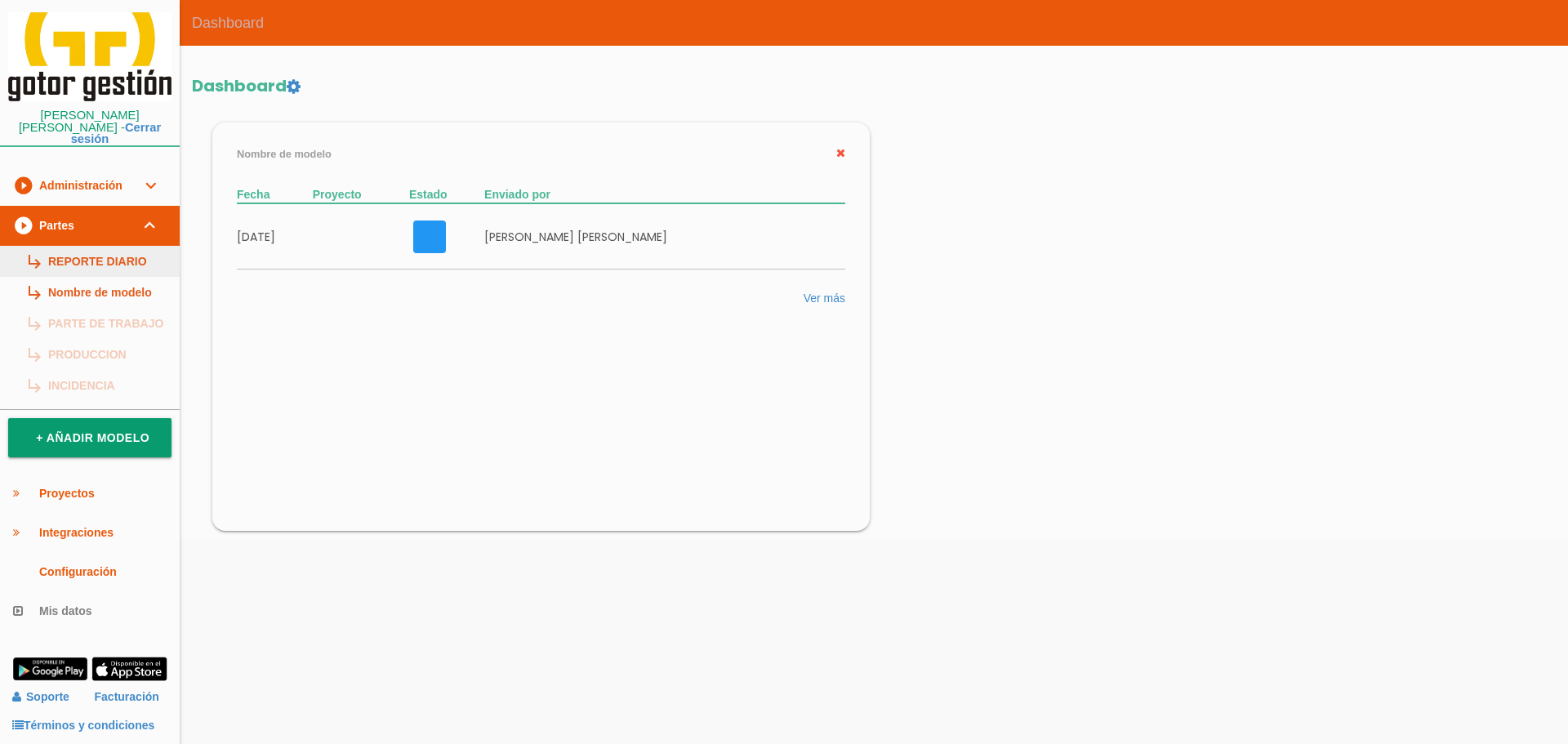
click at [108, 255] on link "subdirectory_arrow_right REPORTE DIARIO" at bounding box center [89, 262] width 179 height 31
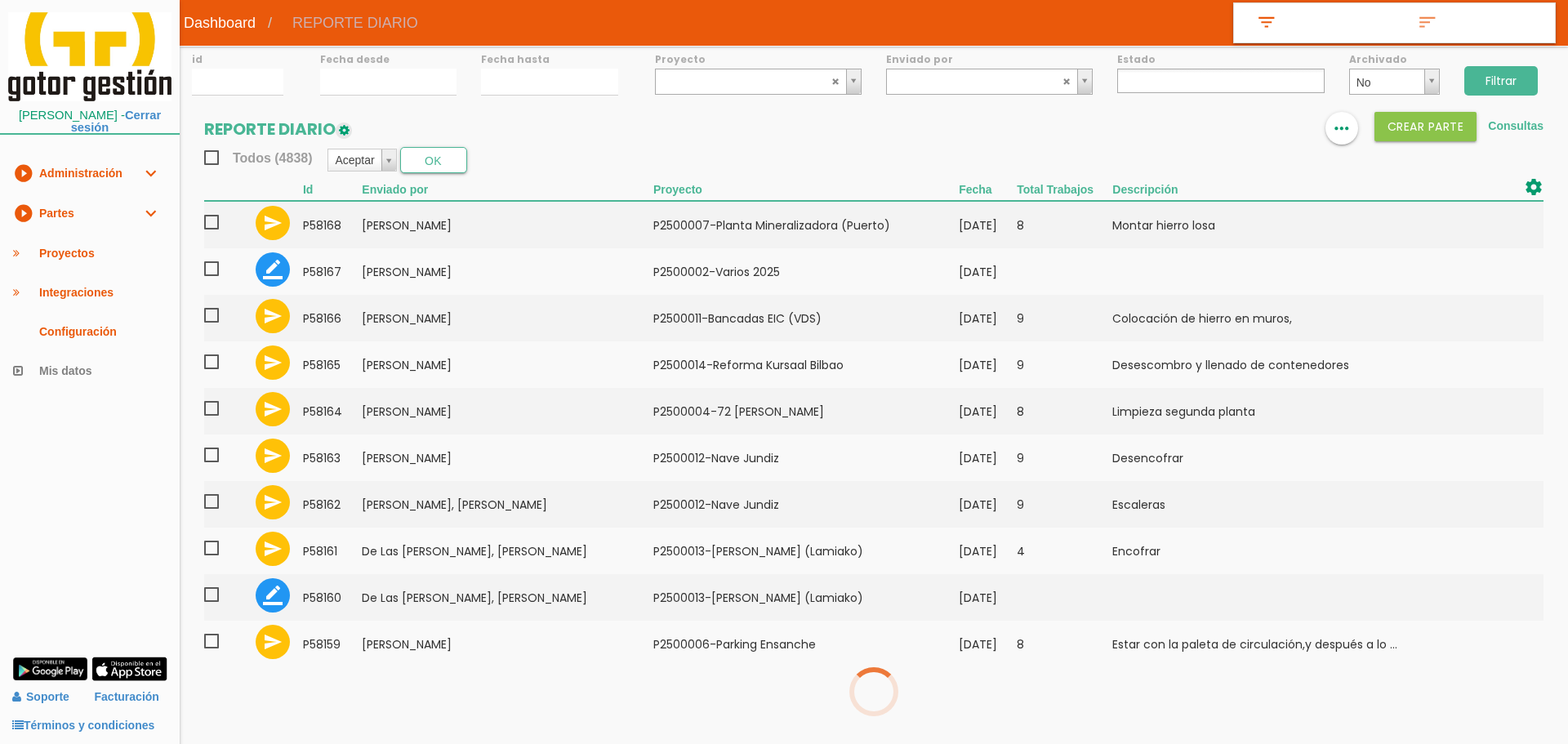
select select
